Goal: Obtain resource: Download file/media

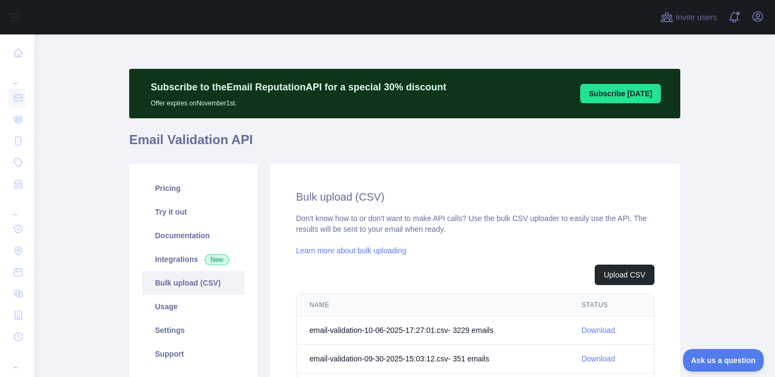
click at [600, 327] on link "Download" at bounding box center [597, 330] width 33 height 9
click at [483, 132] on h1 "Email Validation API" at bounding box center [404, 144] width 551 height 26
click at [566, 48] on div "Subscribe to the Email Reputation API for a special 30 % discount Offer expires…" at bounding box center [404, 287] width 551 height 506
click at [757, 19] on icon "button" at bounding box center [757, 16] width 13 height 13
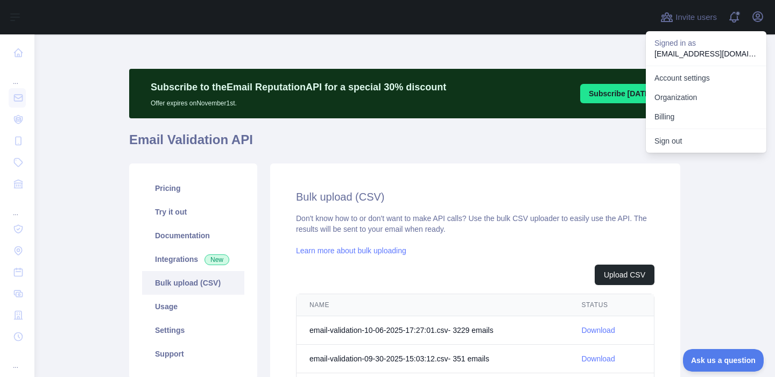
click at [744, 226] on main "Subscribe to the Email Reputation API for a special 30 % discount Offer expires…" at bounding box center [404, 205] width 741 height 343
